Goal: Task Accomplishment & Management: Complete application form

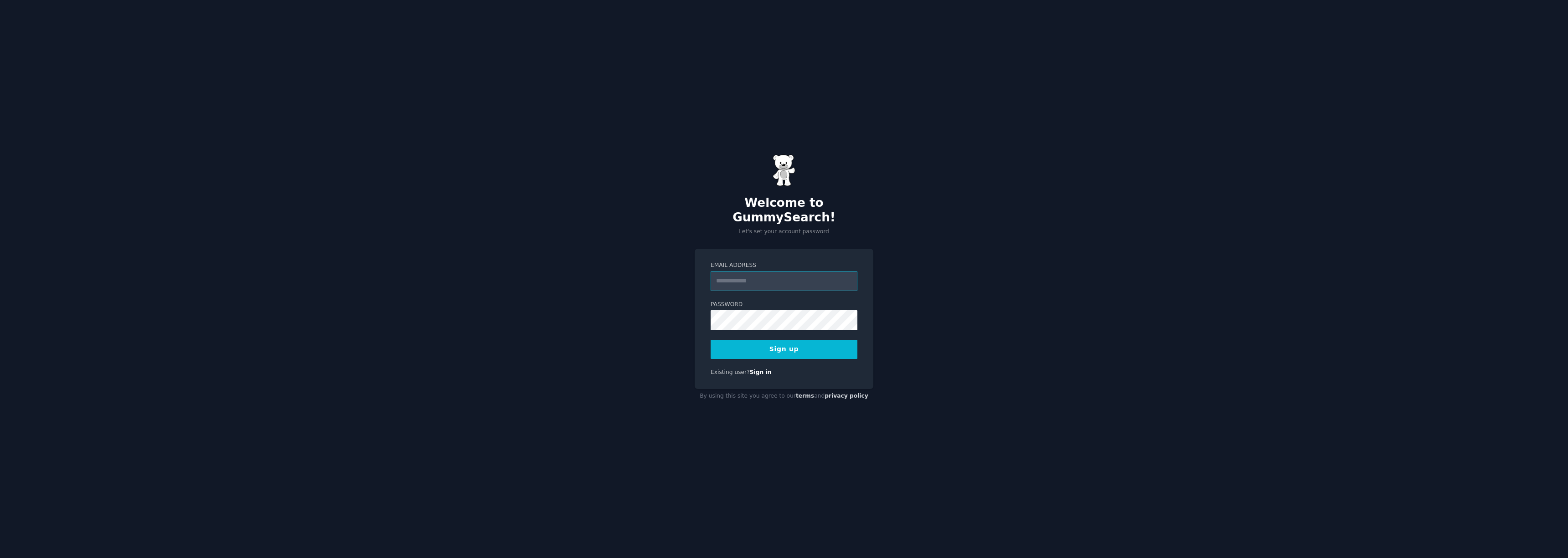
click at [777, 276] on input "Email Address" at bounding box center [783, 281] width 147 height 20
type input "**********"
click at [756, 341] on button "Sign up" at bounding box center [783, 349] width 147 height 19
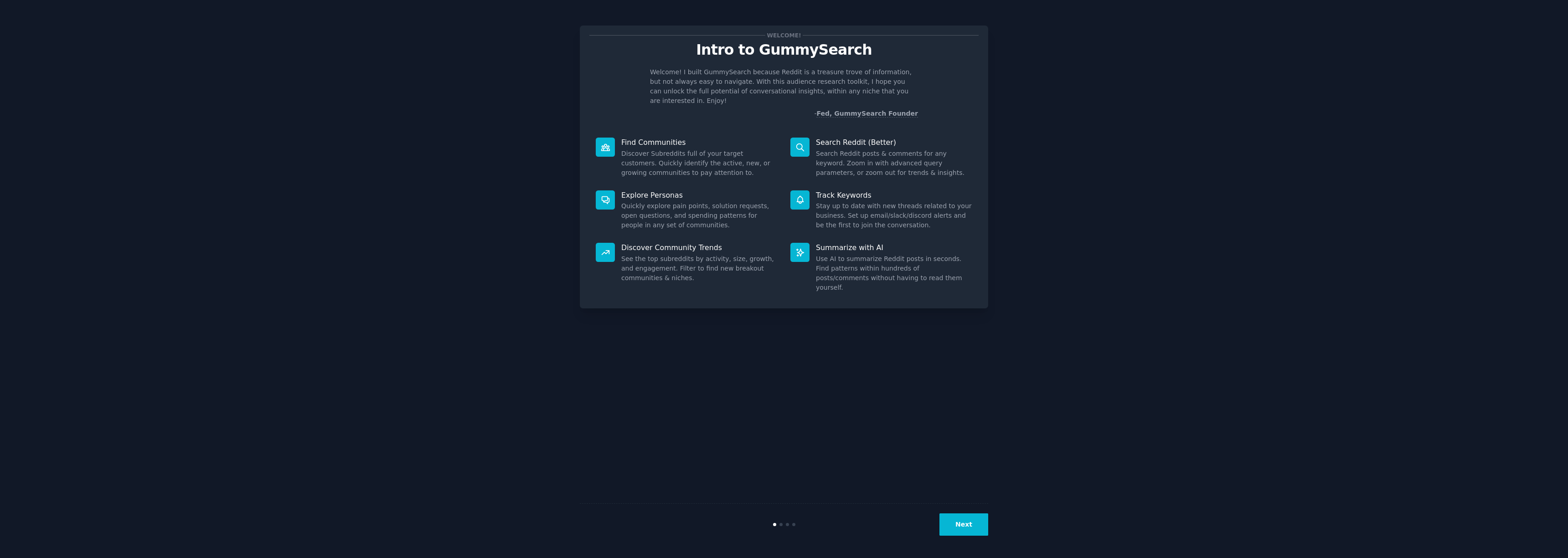
click at [984, 532] on button "Next" at bounding box center [964, 525] width 49 height 23
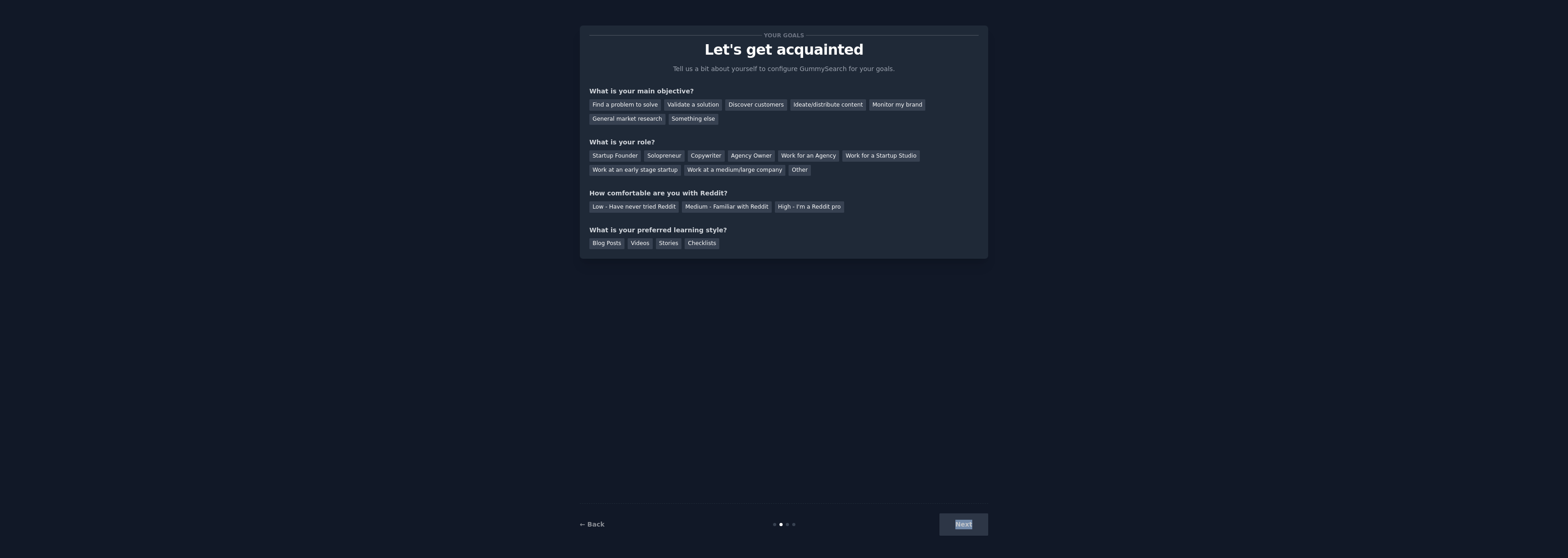
click at [984, 532] on div "Next" at bounding box center [920, 525] width 136 height 23
click at [842, 481] on div "Your goals Let's get acquainted Tell us a bit about yourself to configure Gummy…" at bounding box center [784, 279] width 408 height 532
click at [631, 103] on div "Find a problem to solve" at bounding box center [625, 105] width 72 height 12
click at [635, 114] on div "General market research" at bounding box center [627, 119] width 76 height 12
click at [634, 107] on div "Find a problem to solve" at bounding box center [625, 105] width 72 height 12
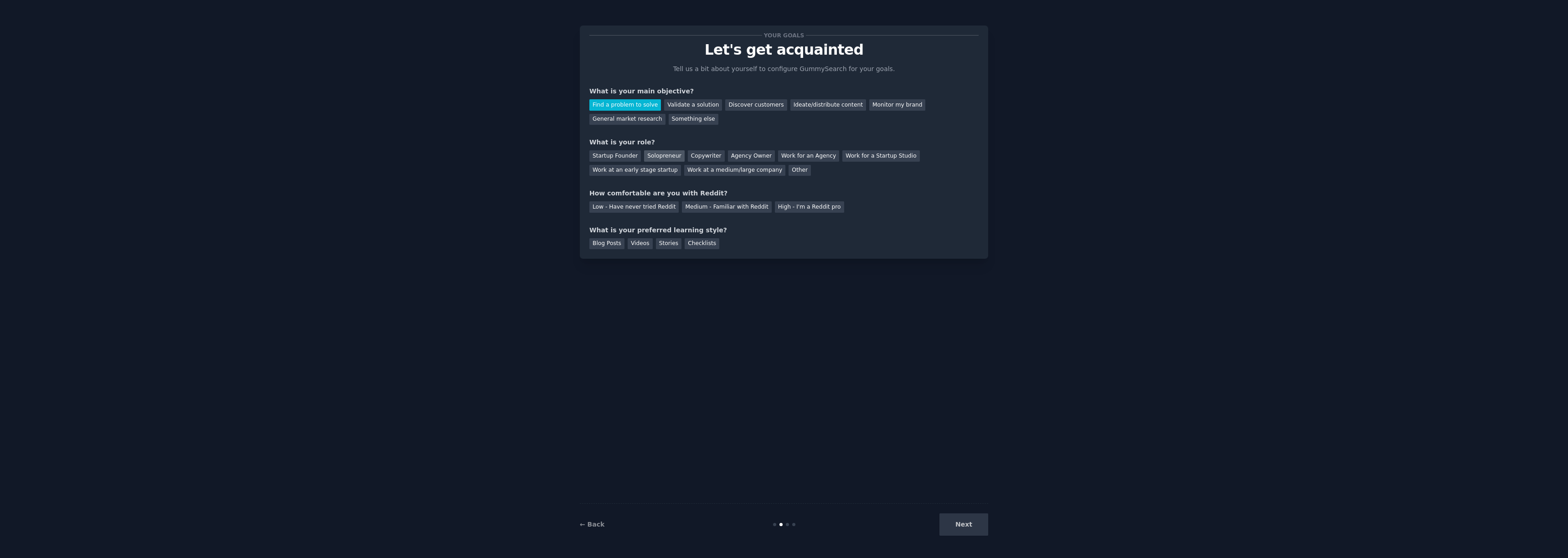
click at [657, 158] on div "Solopreneur" at bounding box center [664, 156] width 40 height 12
click at [788, 171] on div "Other" at bounding box center [799, 170] width 23 height 12
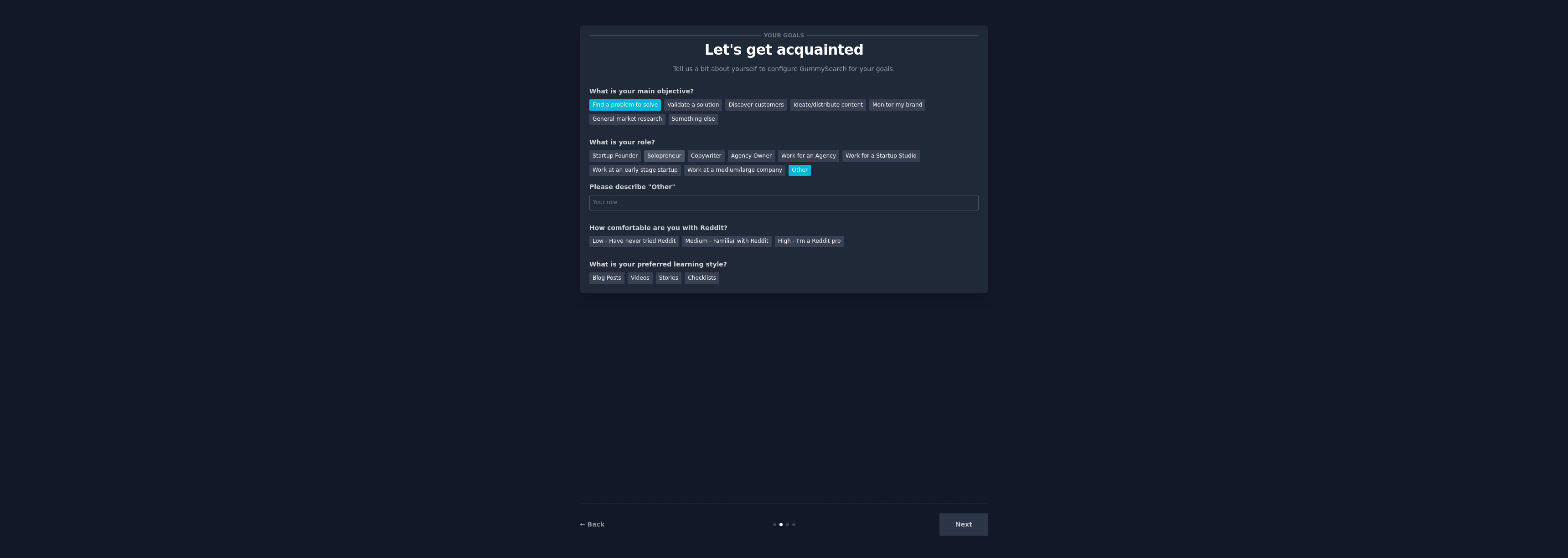
click at [660, 158] on div "Solopreneur" at bounding box center [664, 156] width 40 height 12
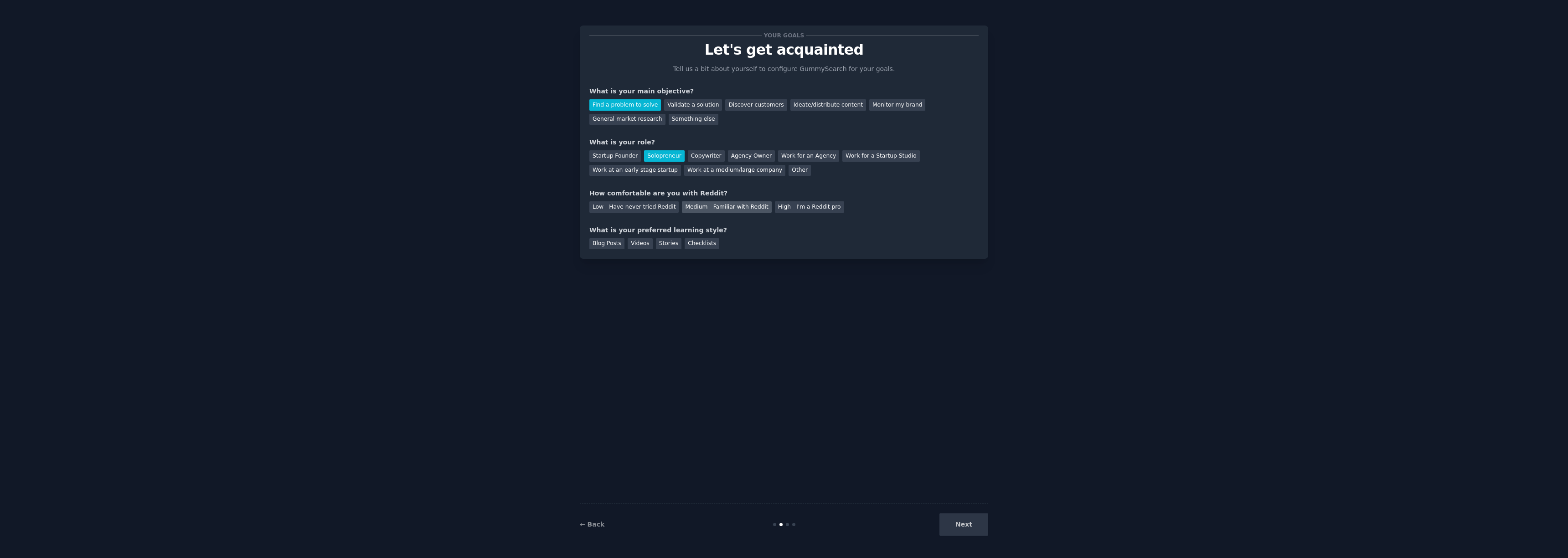
click at [725, 206] on div "Medium - Familiar with Reddit" at bounding box center [726, 207] width 89 height 12
click at [645, 248] on div "Videos" at bounding box center [640, 244] width 25 height 12
click at [963, 527] on button "Next" at bounding box center [964, 525] width 49 height 23
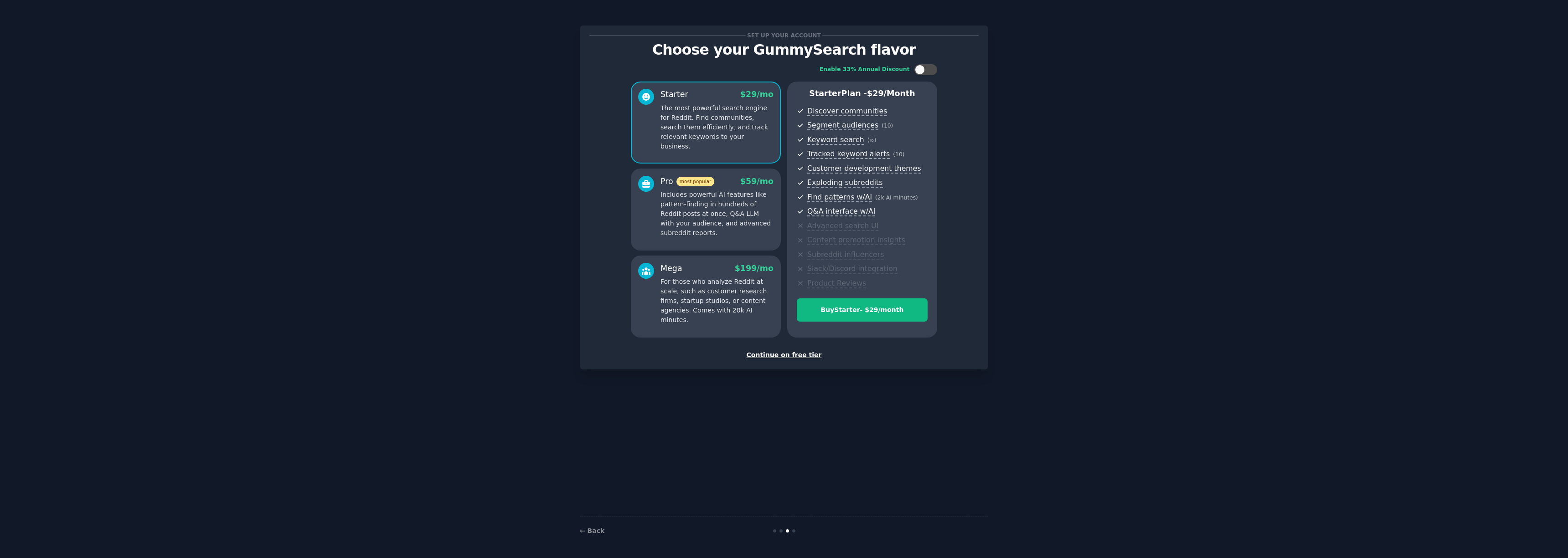
click at [788, 360] on div "Set up your account Choose your GummySearch flavor Enable 33% Annual Discount S…" at bounding box center [784, 197] width 408 height 344
click at [789, 357] on div "Continue on free tier" at bounding box center [784, 355] width 390 height 10
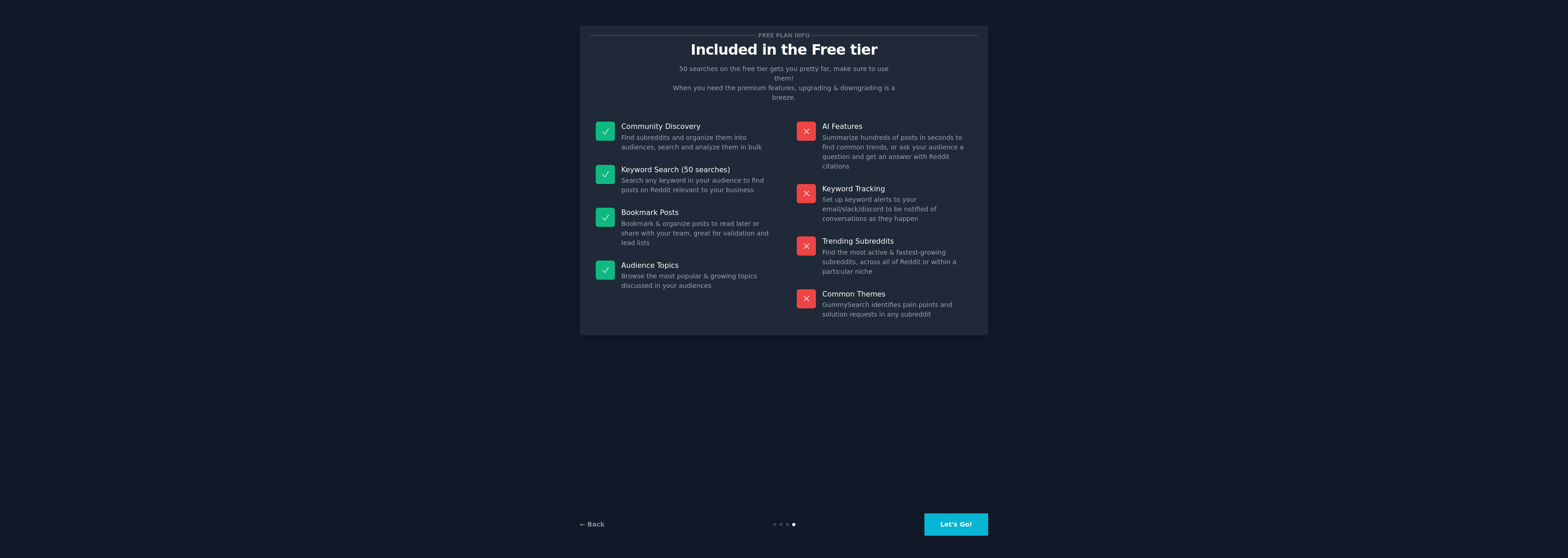
click at [968, 522] on button "Let's Go!" at bounding box center [956, 525] width 64 height 23
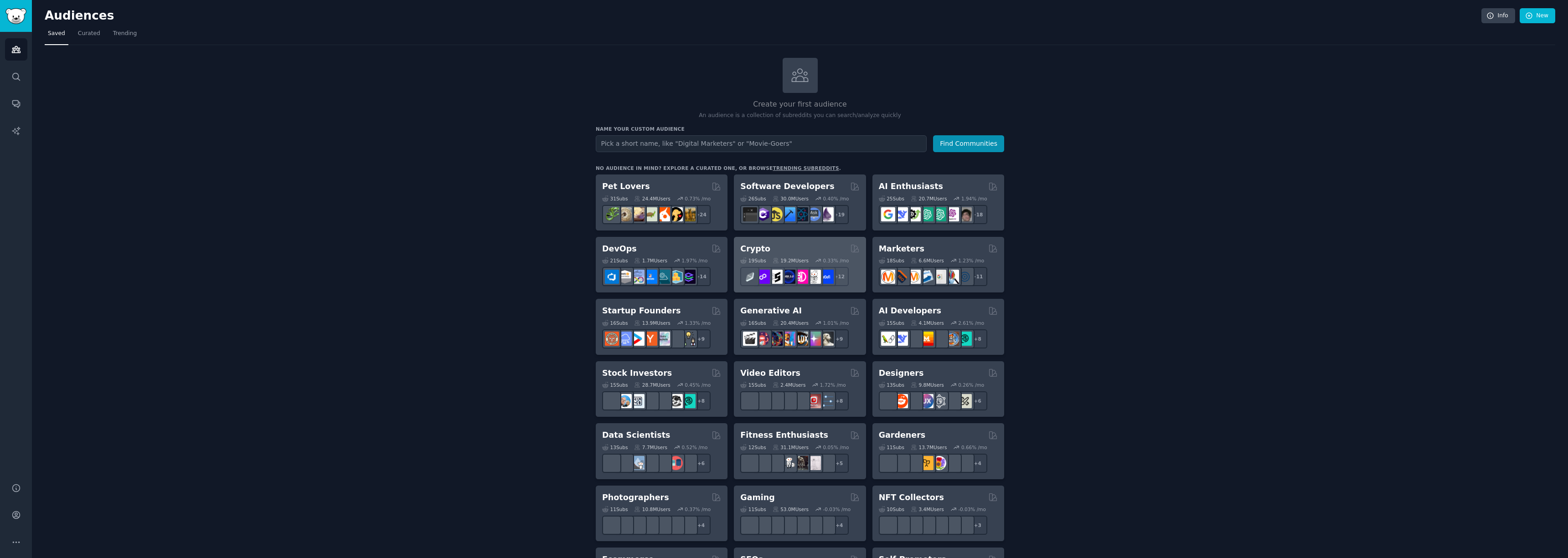
click at [752, 251] on h2 "Crypto" at bounding box center [755, 249] width 30 height 12
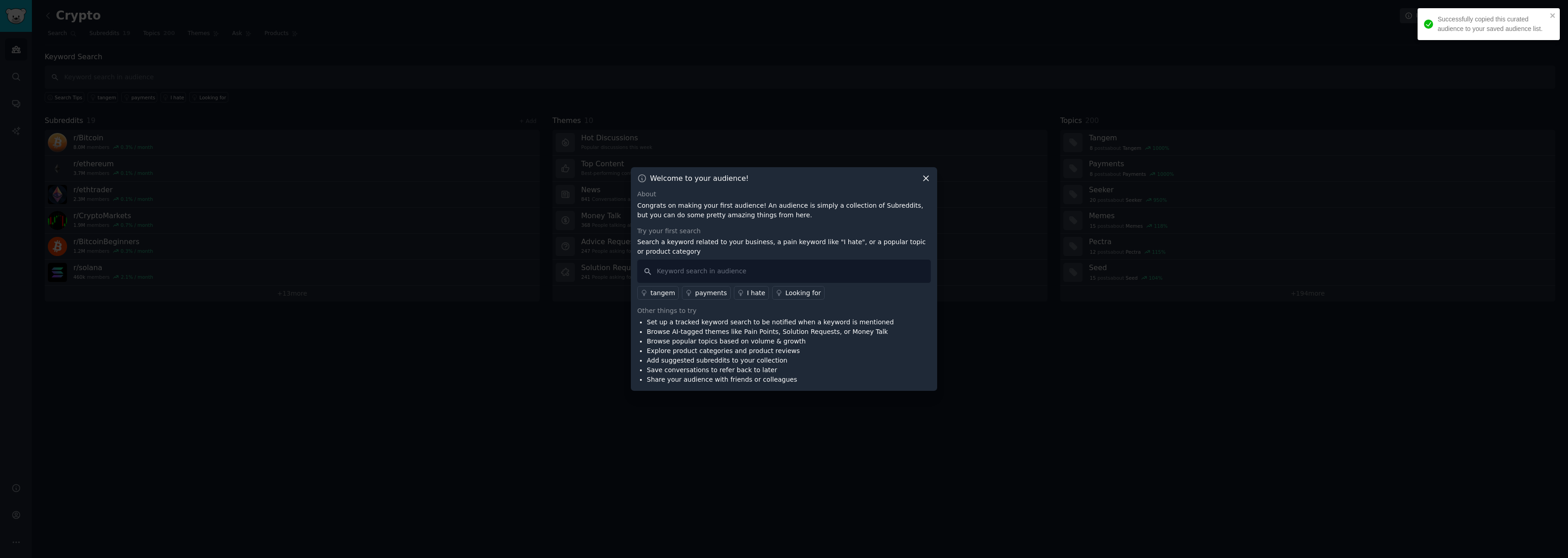
click at [927, 184] on div "Welcome to your audience! About Congrats on making your first audience! An audi…" at bounding box center [783, 279] width 306 height 224
click at [925, 179] on icon at bounding box center [926, 178] width 10 height 10
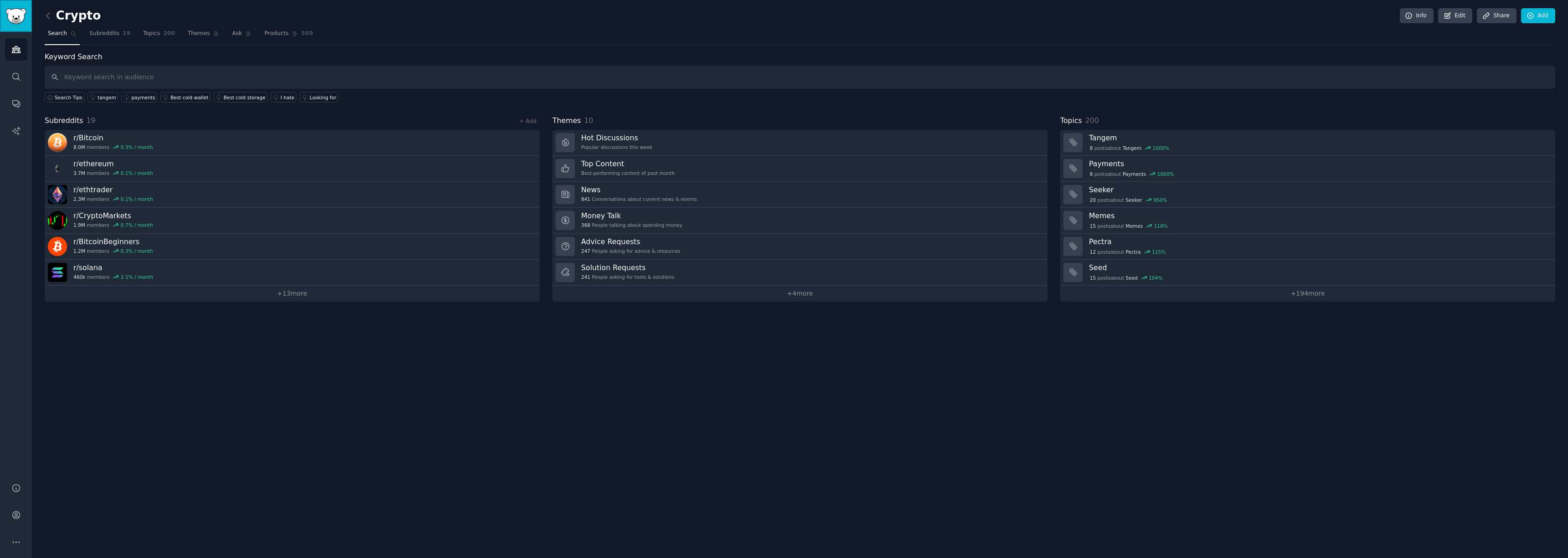
click at [19, 17] on img "Sidebar" at bounding box center [16, 16] width 21 height 16
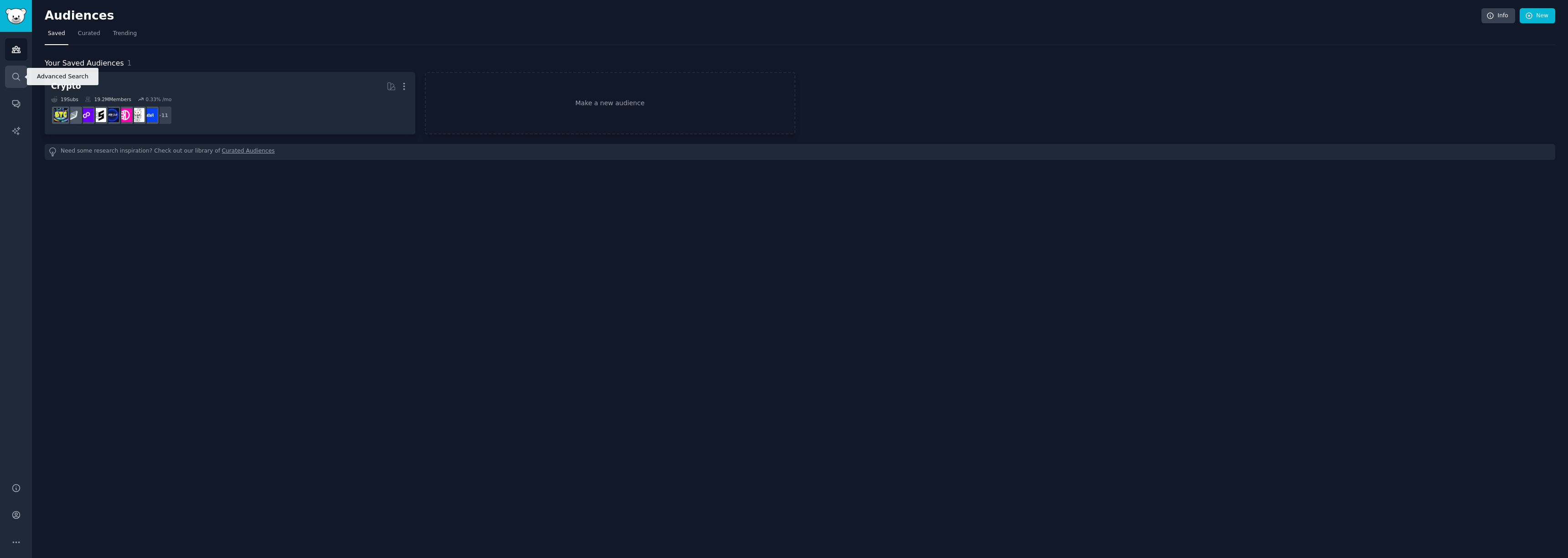
click at [24, 76] on link "Search" at bounding box center [16, 77] width 23 height 23
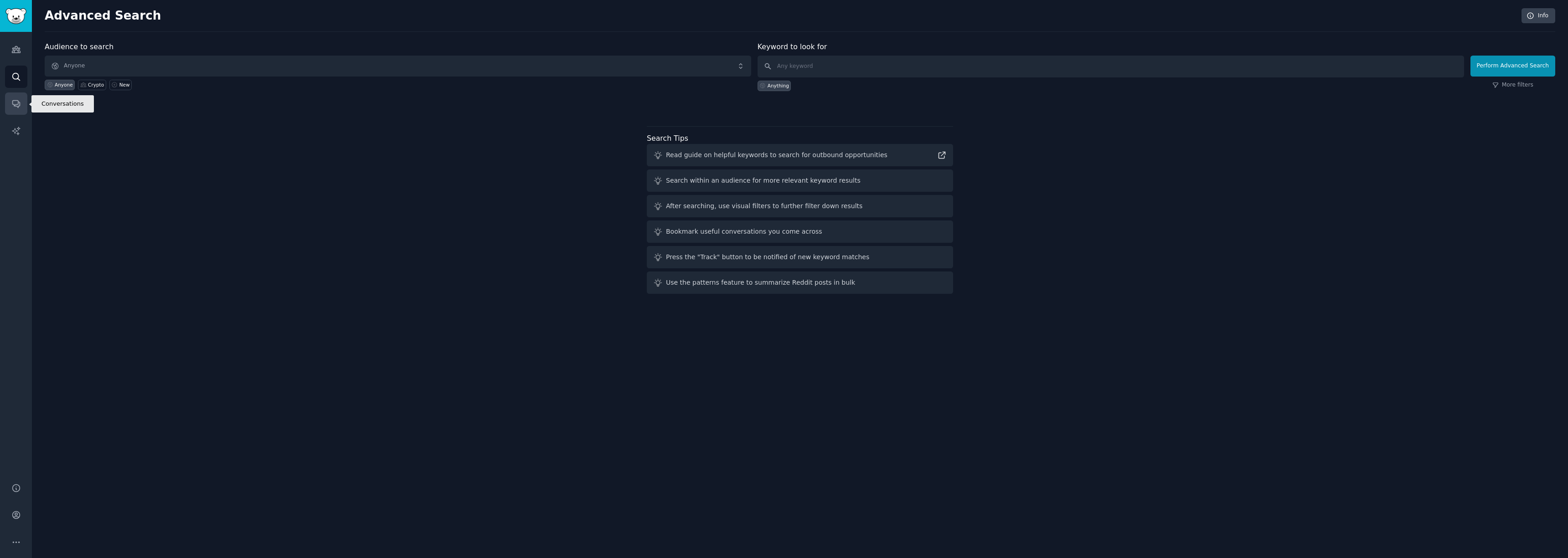
click at [18, 112] on link "Conversations" at bounding box center [16, 103] width 23 height 23
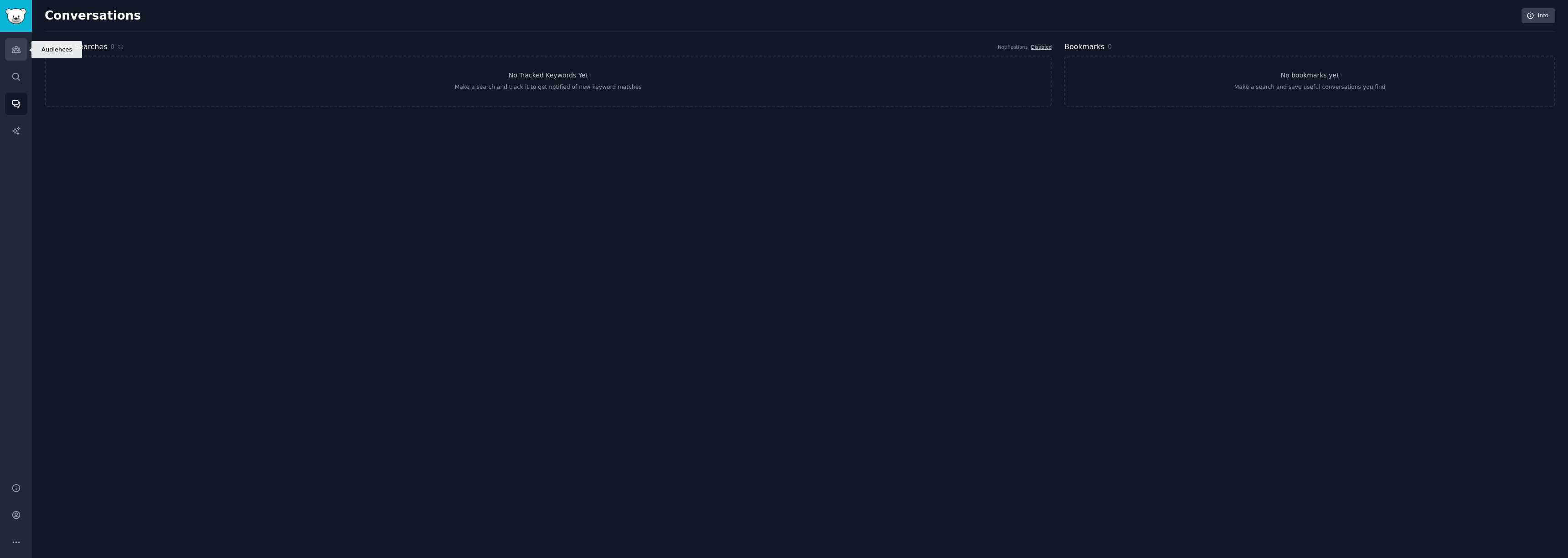
click at [17, 51] on icon "Sidebar" at bounding box center [16, 49] width 10 height 10
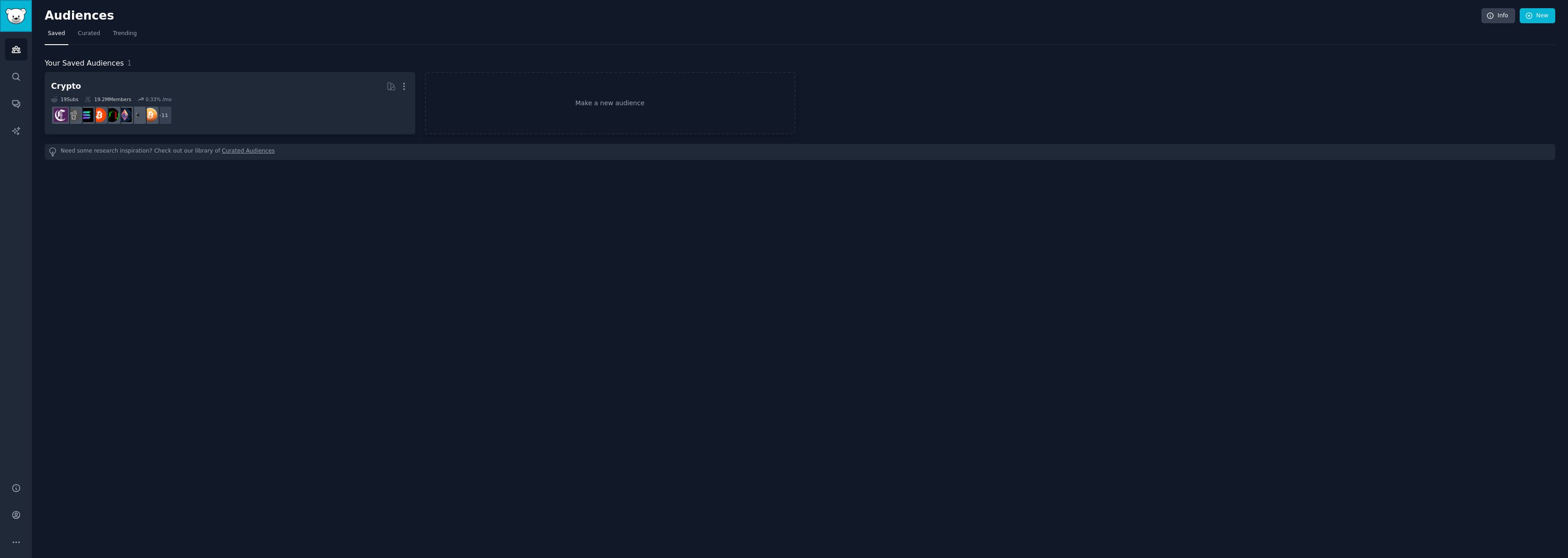
click at [13, 27] on link "Sidebar" at bounding box center [16, 16] width 32 height 32
click at [145, 36] on nav "Saved Curated Trending" at bounding box center [800, 35] width 1511 height 19
click at [121, 33] on span "Trending" at bounding box center [125, 33] width 24 height 8
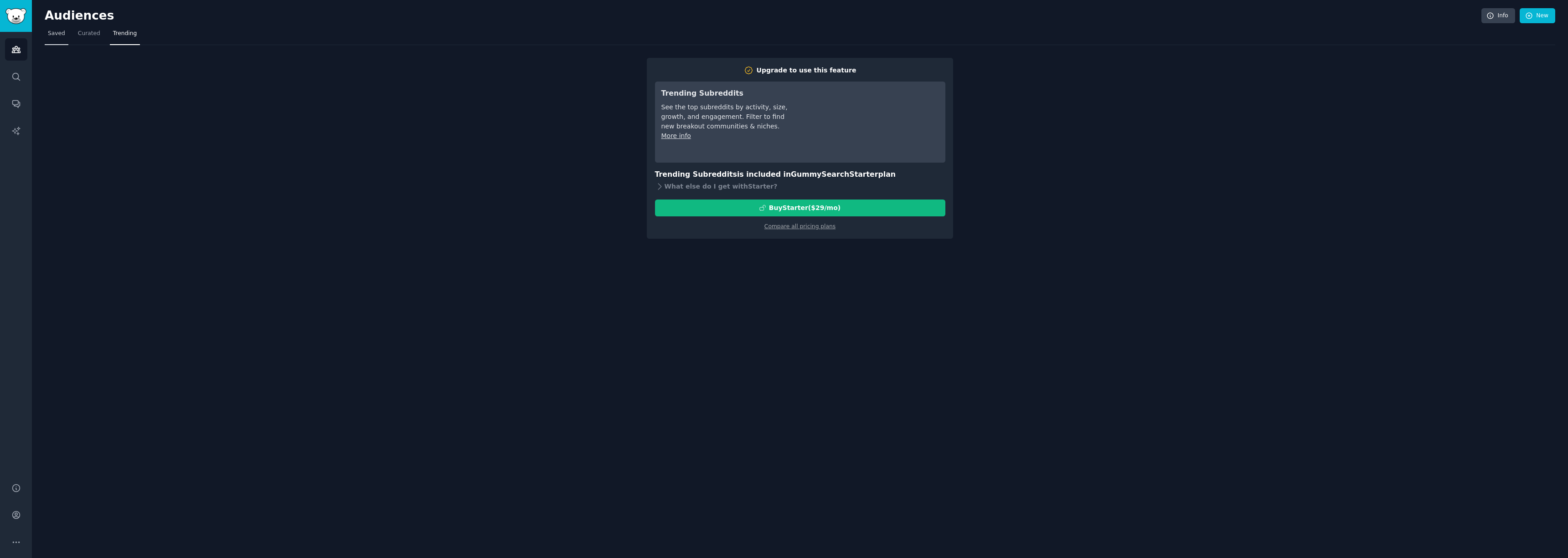
click at [55, 34] on span "Saved" at bounding box center [57, 33] width 17 height 8
